Goal: Find contact information: Find contact information

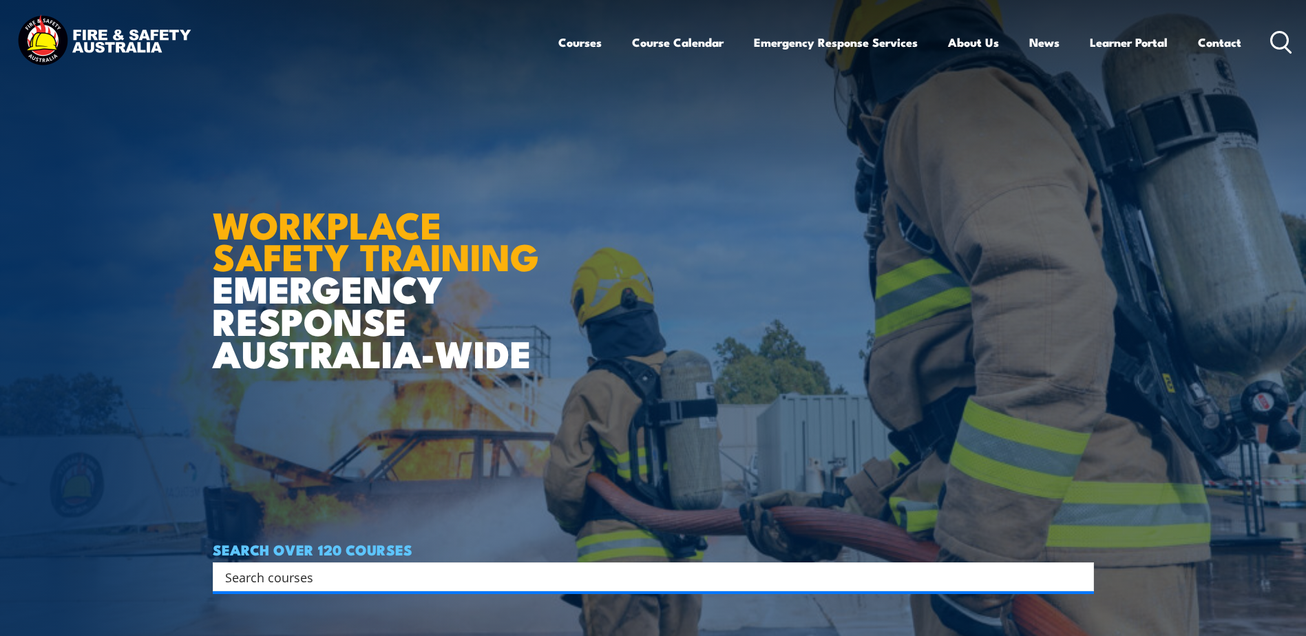
click at [1100, 269] on img at bounding box center [653, 318] width 1306 height 636
click at [722, 242] on article "WORKPLACE SAFETY TRAINING EMERGENCY RESPONSE AUSTRALIA-WIDE SEARCH OVER 120 COU…" at bounding box center [653, 318] width 881 height 636
click at [776, 242] on article "WORKPLACE SAFETY TRAINING EMERGENCY RESPONSE AUSTRALIA-WIDE SEARCH OVER 120 COU…" at bounding box center [653, 318] width 881 height 636
drag, startPoint x: 705, startPoint y: 311, endPoint x: 697, endPoint y: 310, distance: 8.3
click at [697, 310] on article "WORKPLACE SAFETY TRAINING EMERGENCY RESPONSE AUSTRALIA-WIDE SEARCH OVER 120 COU…" at bounding box center [653, 318] width 881 height 636
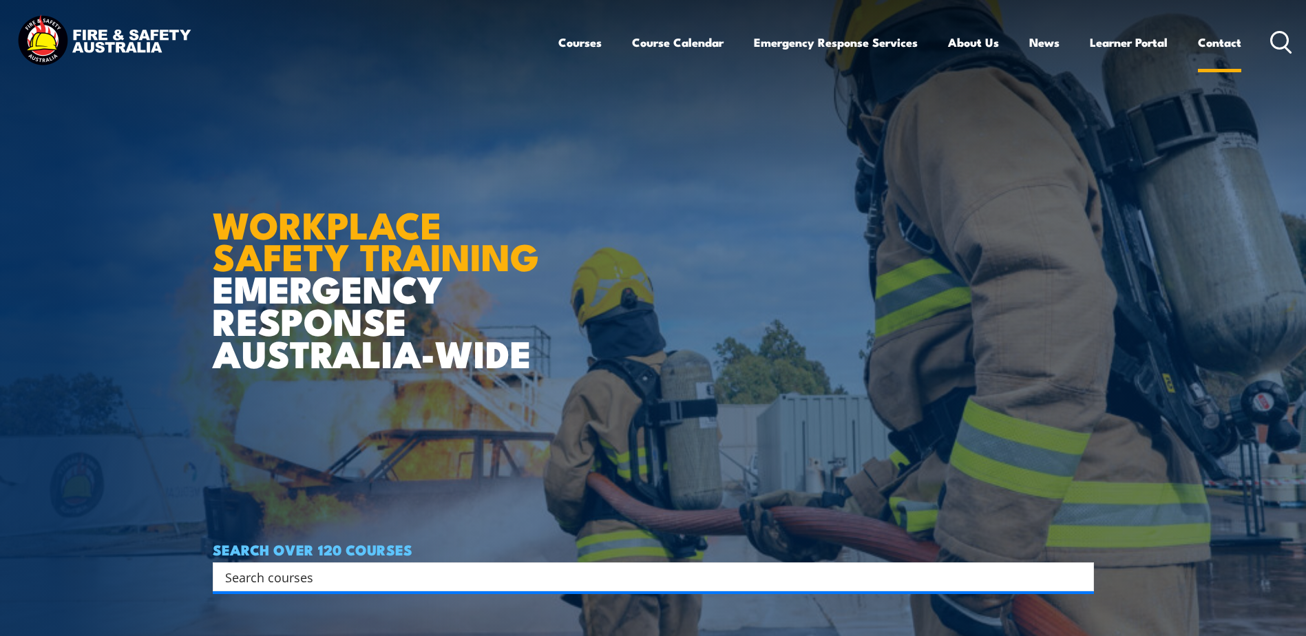
click at [1217, 44] on link "Contact" at bounding box center [1219, 42] width 43 height 36
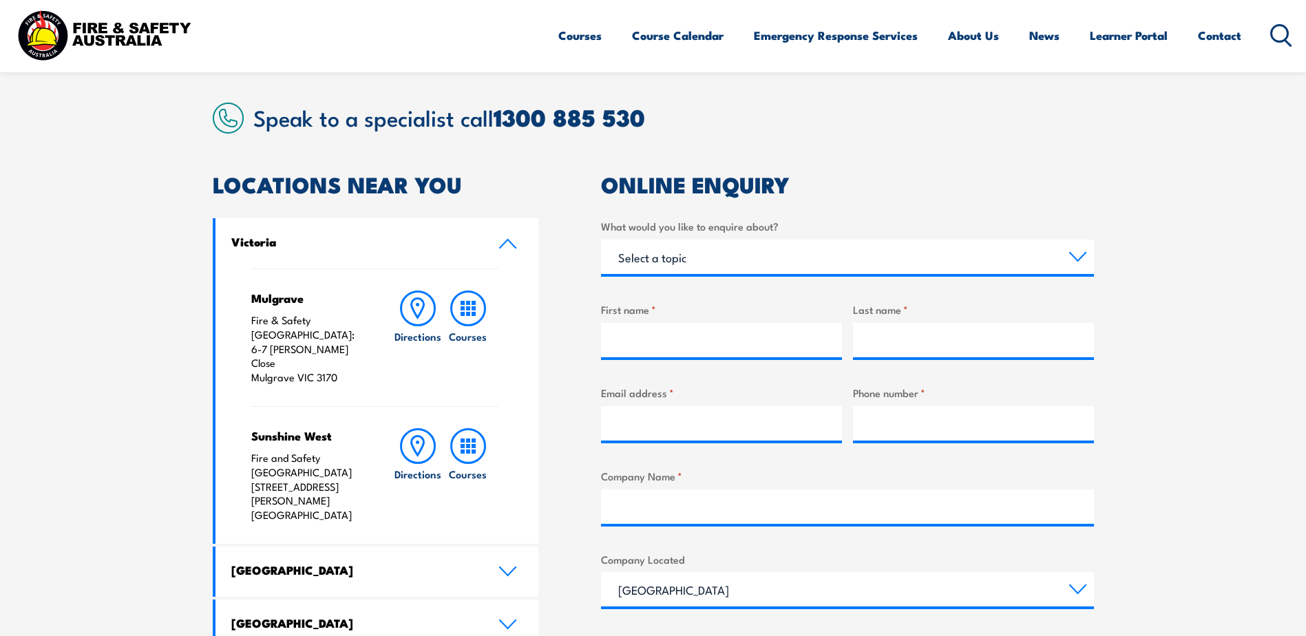
scroll to position [344, 0]
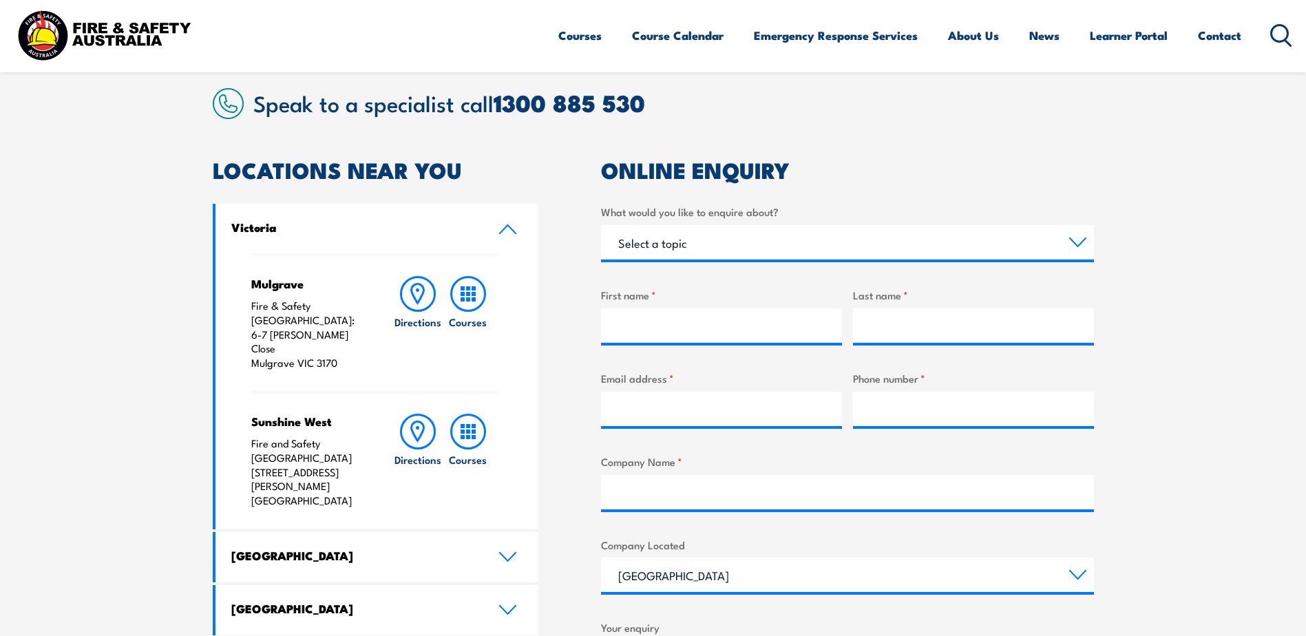
click at [278, 306] on p "Fire & Safety [GEOGRAPHIC_DATA]: [STREET_ADDRESS][PERSON_NAME]" at bounding box center [308, 335] width 115 height 72
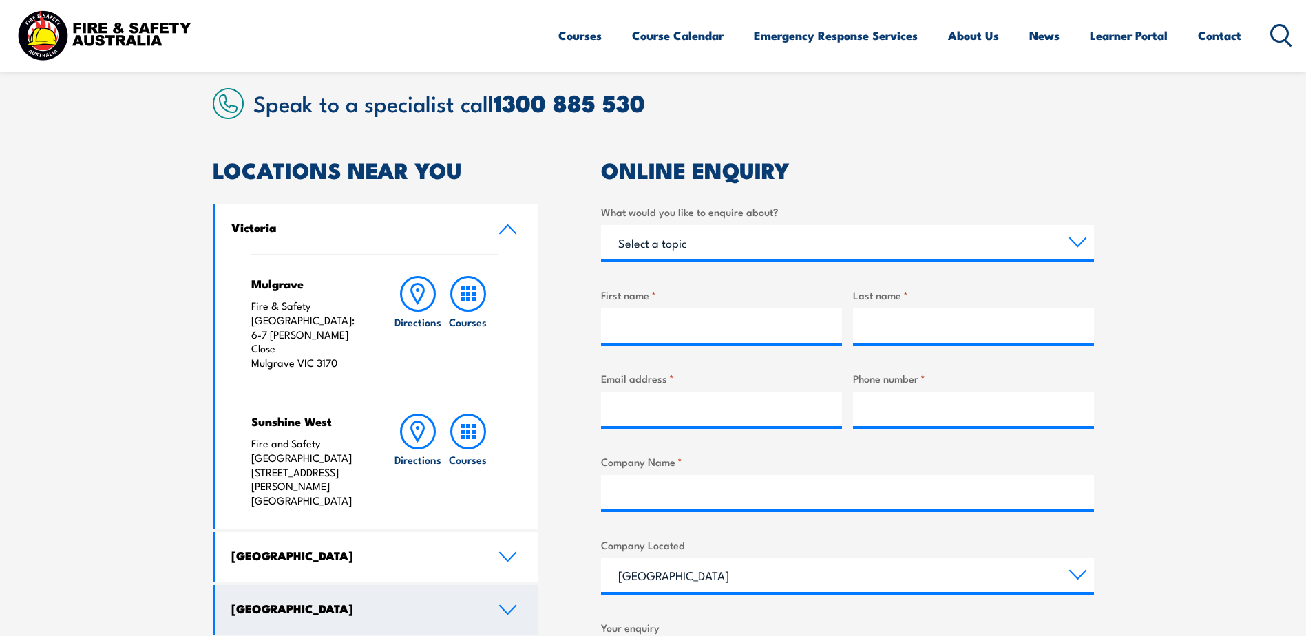
click at [511, 604] on icon at bounding box center [507, 609] width 19 height 11
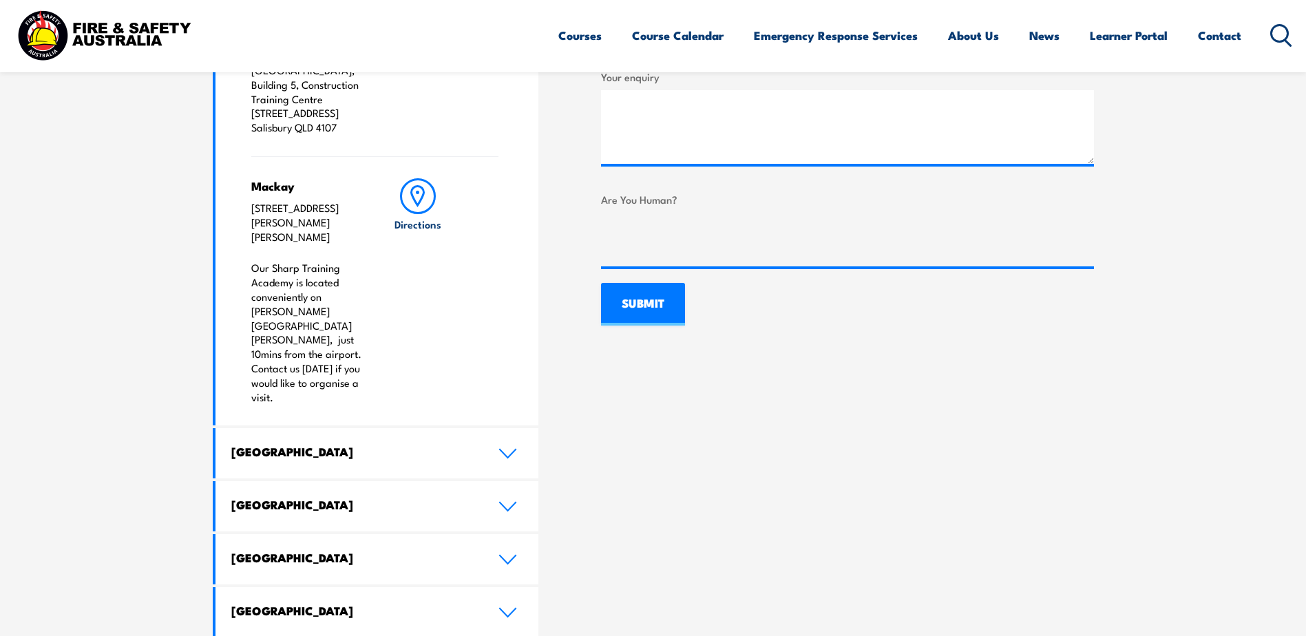
scroll to position [964, 0]
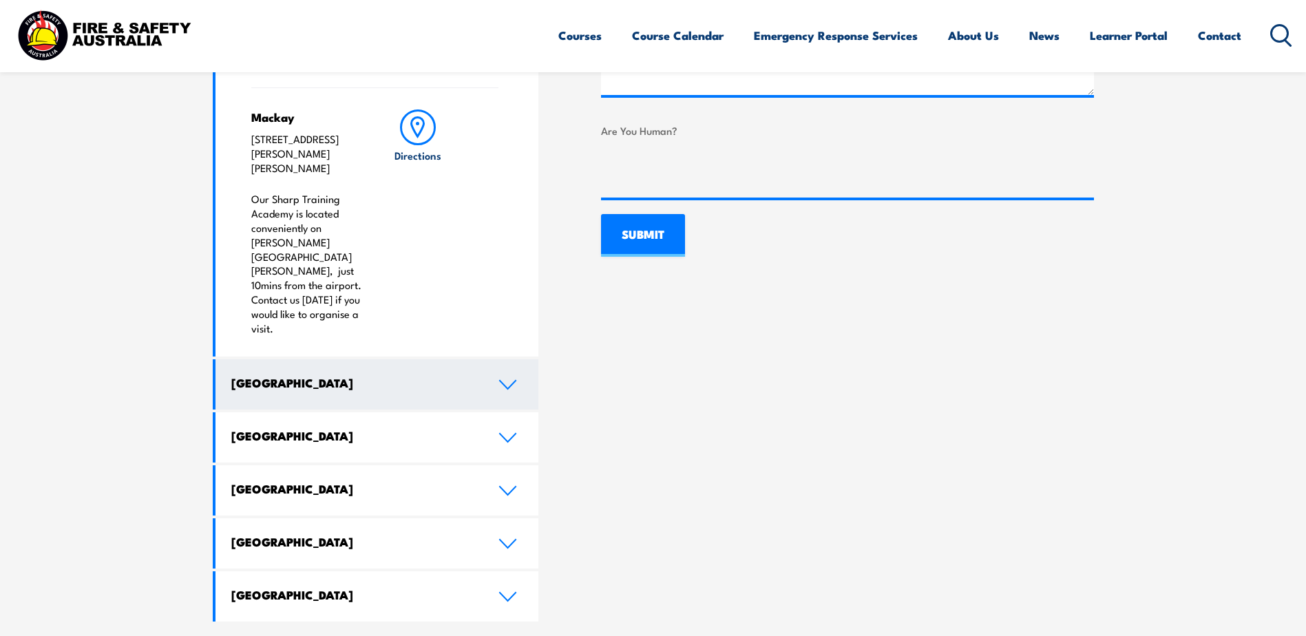
click at [509, 379] on icon at bounding box center [507, 384] width 19 height 11
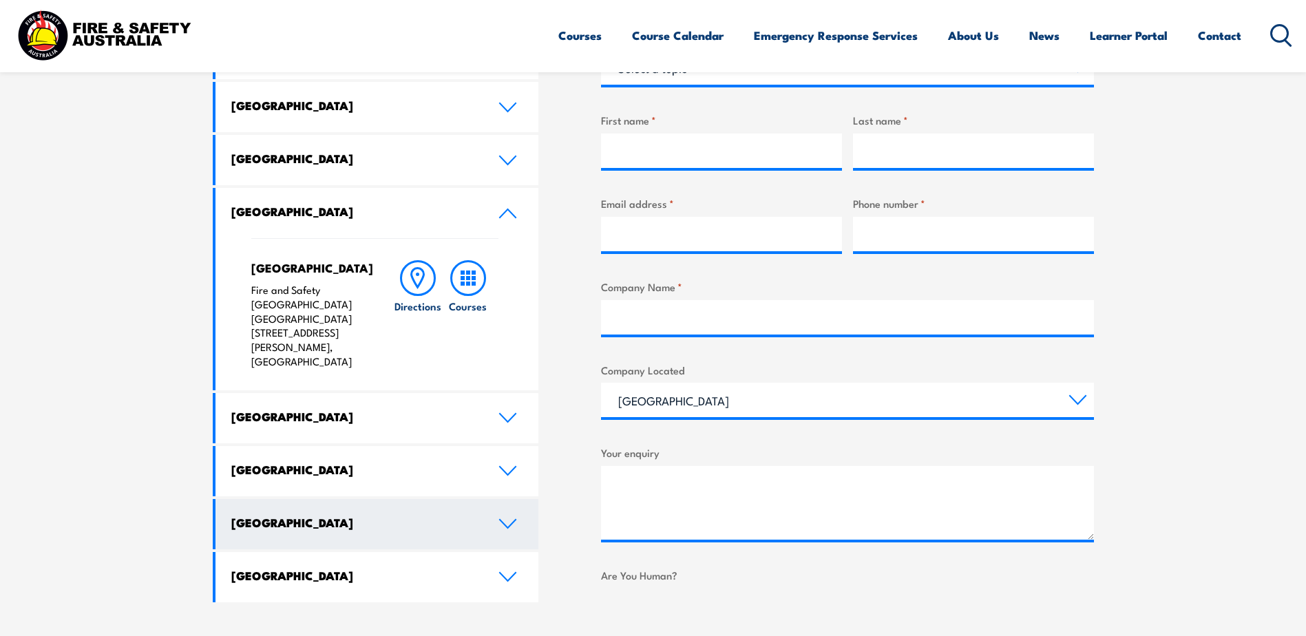
scroll to position [482, 0]
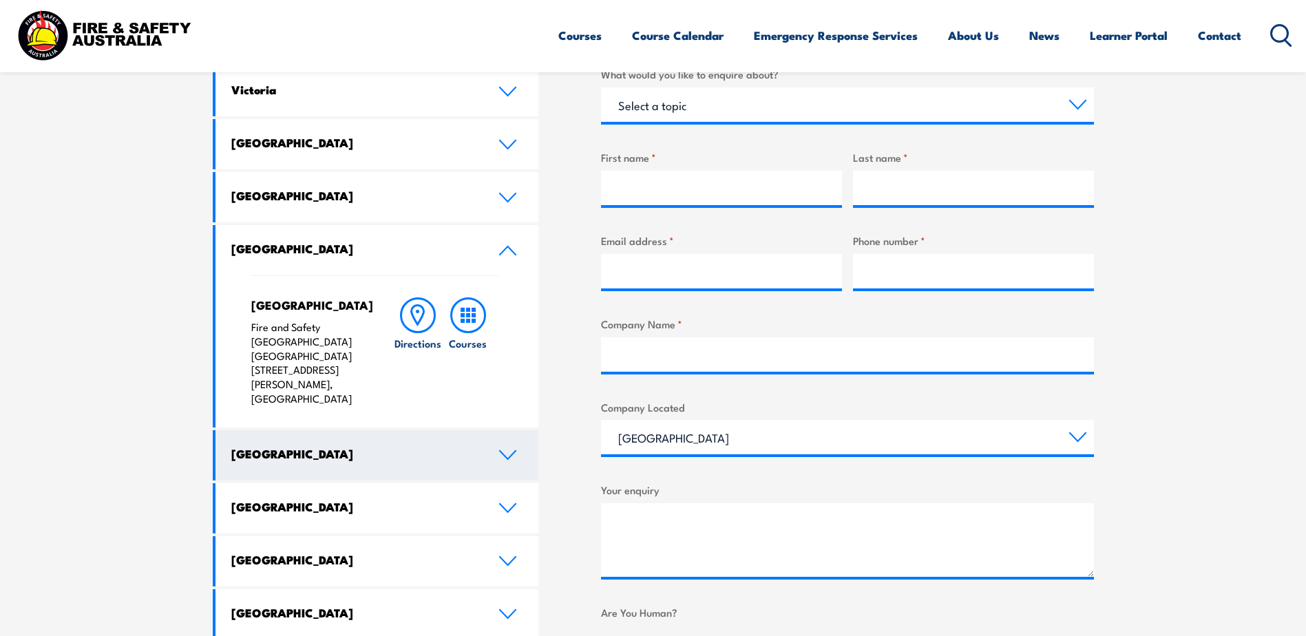
click at [507, 451] on icon at bounding box center [508, 455] width 16 height 8
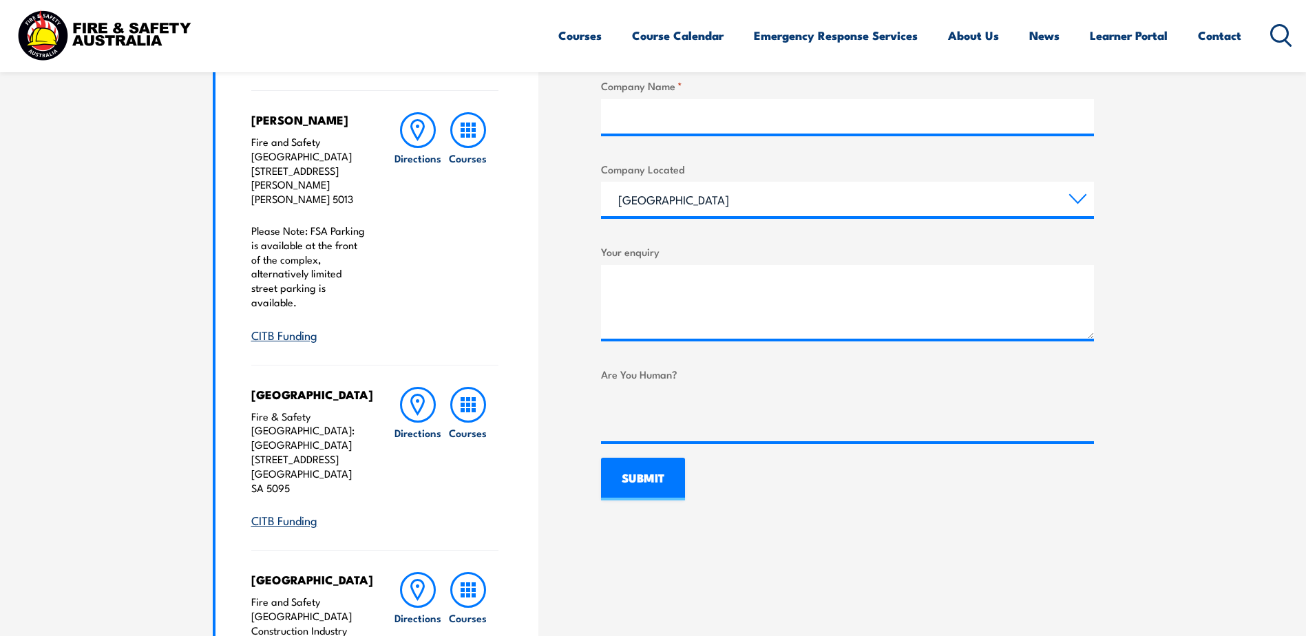
scroll to position [688, 0]
